Goal: Task Accomplishment & Management: Manage account settings

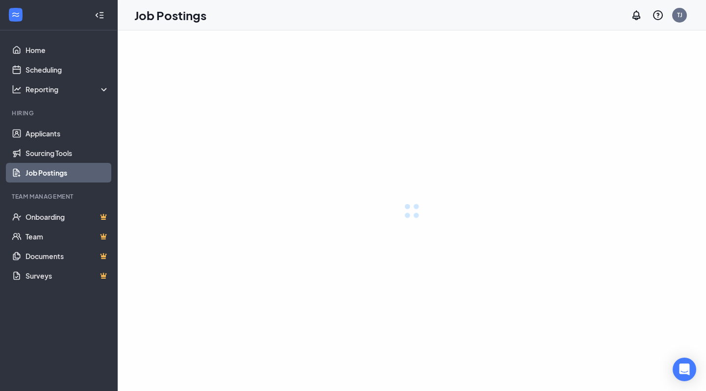
click at [85, 134] on link "Applicants" at bounding box center [67, 134] width 84 height 20
click at [47, 135] on link "Applicants" at bounding box center [67, 134] width 84 height 20
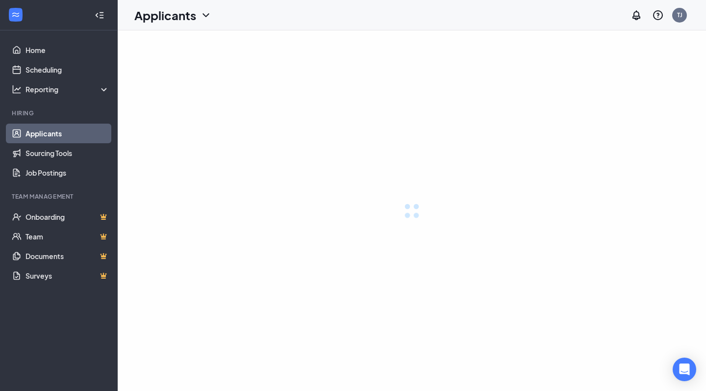
click at [47, 135] on link "Applicants" at bounding box center [67, 134] width 84 height 20
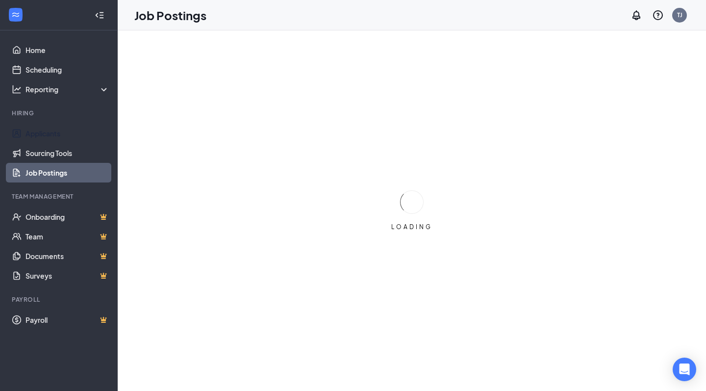
click at [47, 135] on link "Applicants" at bounding box center [67, 134] width 84 height 20
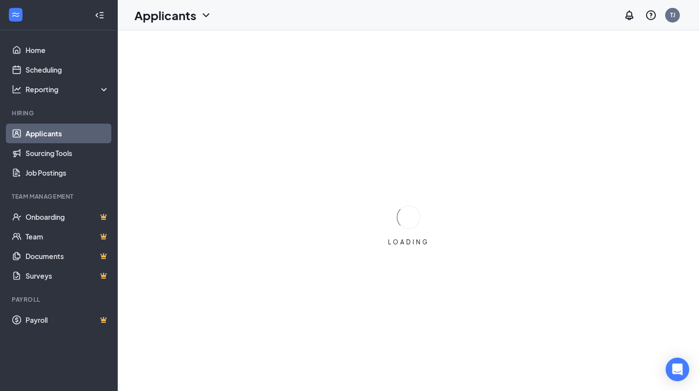
click at [48, 135] on link "Applicants" at bounding box center [67, 134] width 84 height 20
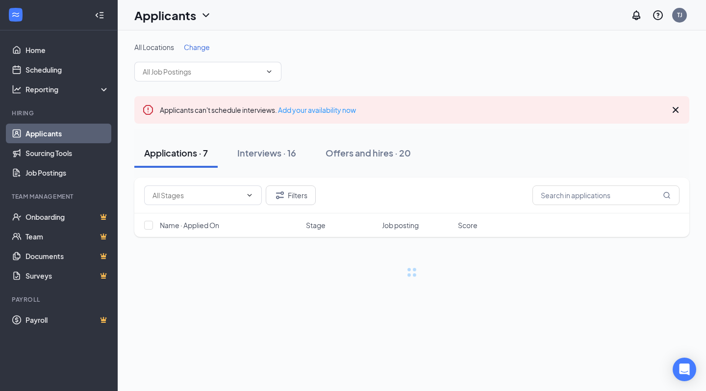
click at [228, 75] on input "text" at bounding box center [202, 71] width 119 height 11
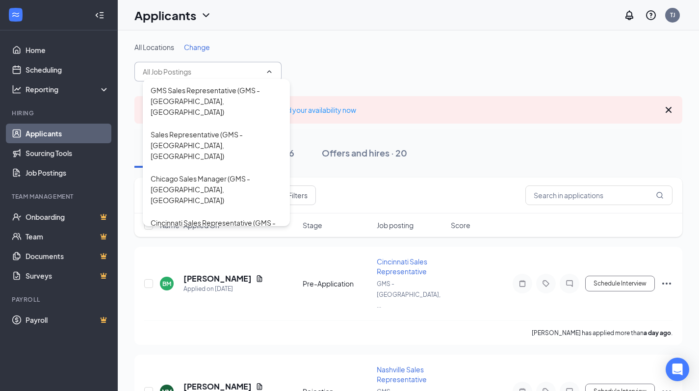
click at [343, 75] on div "All Locations Change GMS Sales Representative (GMS - [GEOGRAPHIC_DATA], [GEOGRA…" at bounding box center [408, 61] width 548 height 39
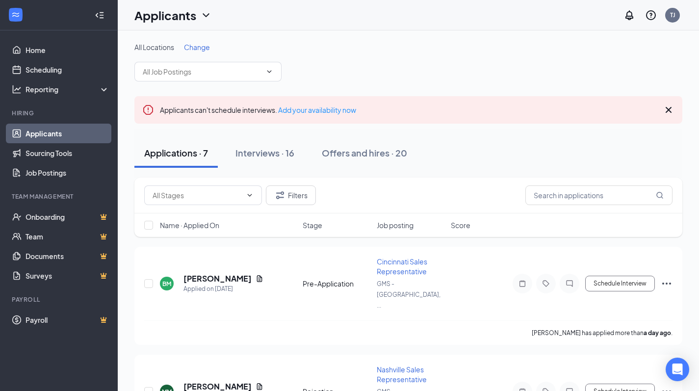
click at [290, 146] on button "Interviews · 16" at bounding box center [264, 152] width 78 height 29
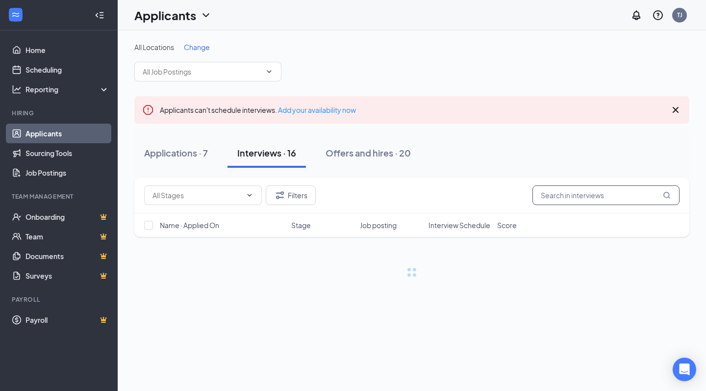
click at [546, 199] on input "text" at bounding box center [605, 195] width 147 height 20
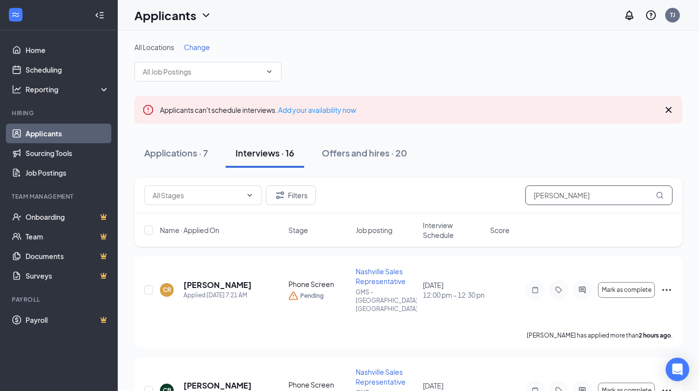
type input "[PERSON_NAME]"
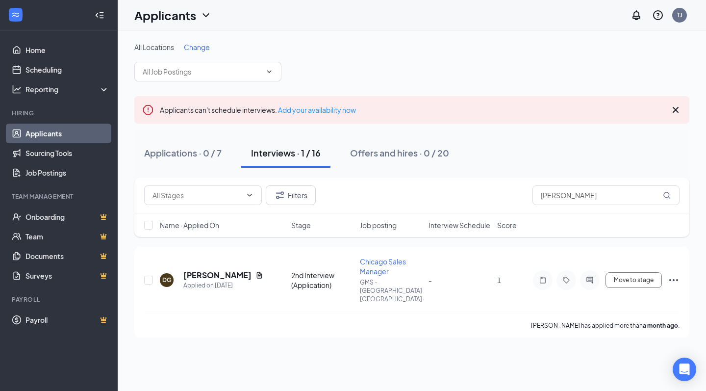
click at [290, 313] on div "[PERSON_NAME] has applied more than a month ago ." at bounding box center [411, 325] width 535 height 25
click at [243, 280] on div "Applied on [DATE]" at bounding box center [223, 285] width 80 height 10
click at [222, 270] on h5 "[PERSON_NAME]" at bounding box center [217, 275] width 68 height 11
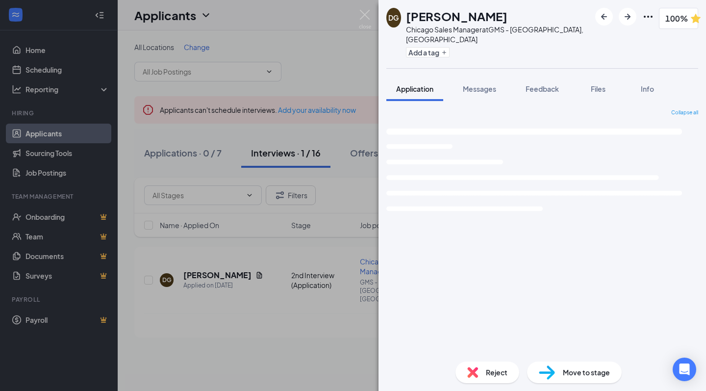
click at [592, 84] on span "Files" at bounding box center [598, 88] width 15 height 9
click at [595, 84] on span "Files" at bounding box center [598, 88] width 15 height 9
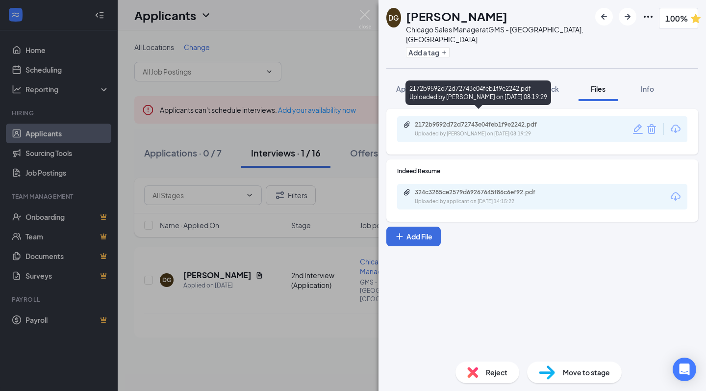
click at [483, 121] on div "2172b9592d72d72743e04feb1f9e2242.pdf" at bounding box center [483, 125] width 137 height 8
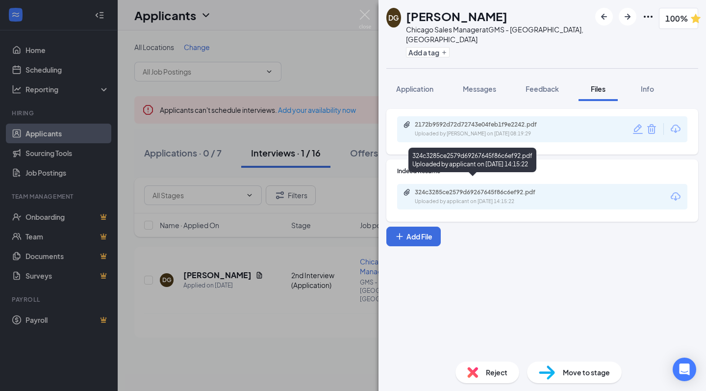
click at [516, 188] on div "324c3285ce2579d69267645f86c6ef92.pdf" at bounding box center [483, 192] width 137 height 8
